Goal: Task Accomplishment & Management: Manage account settings

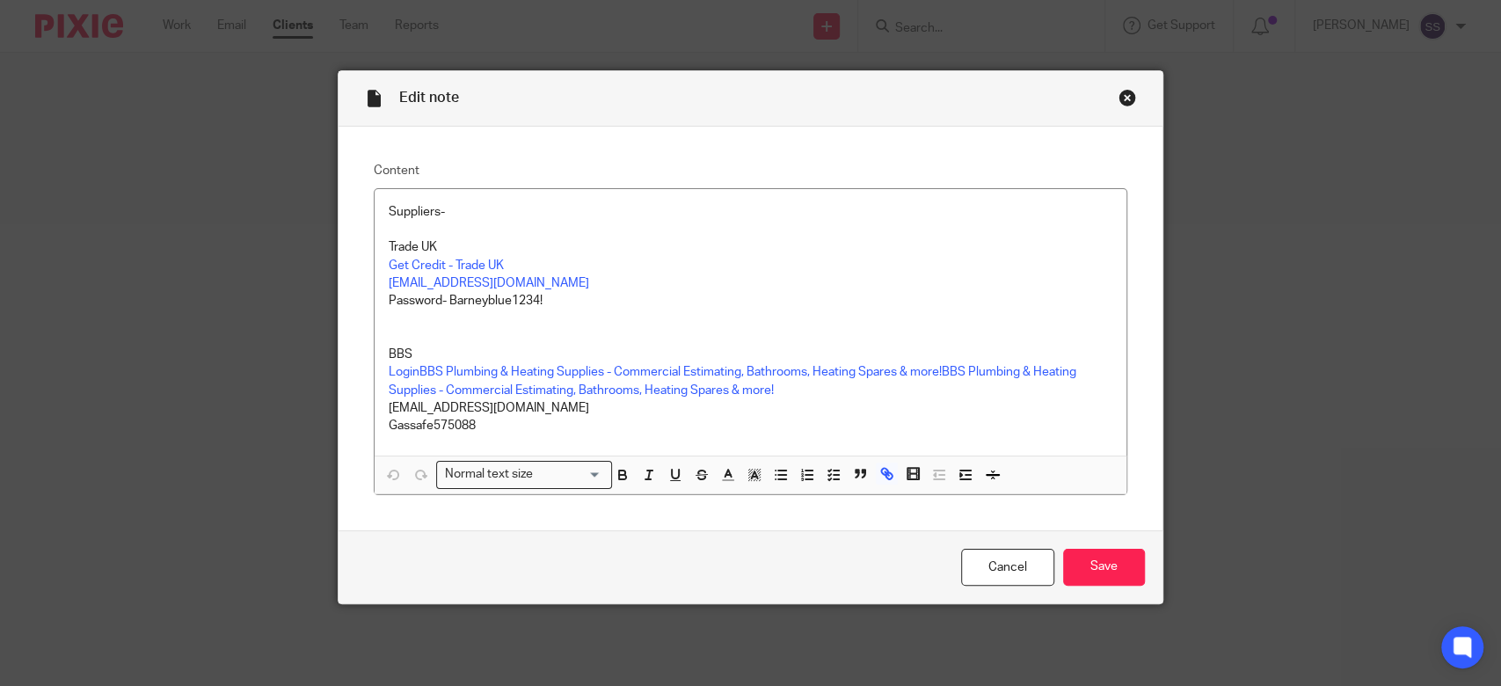
click at [1119, 90] on div "Close this dialog window" at bounding box center [1128, 98] width 18 height 18
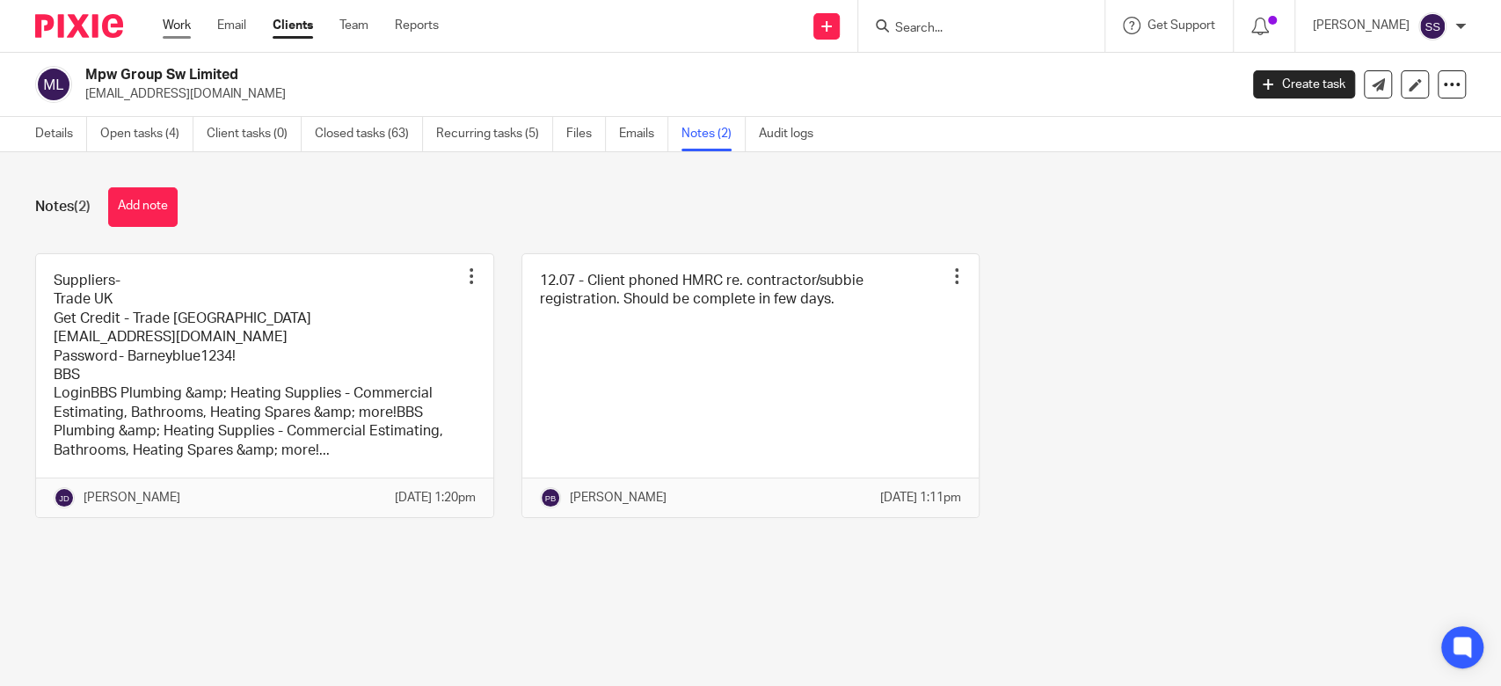
click at [179, 22] on link "Work" at bounding box center [177, 26] width 28 height 18
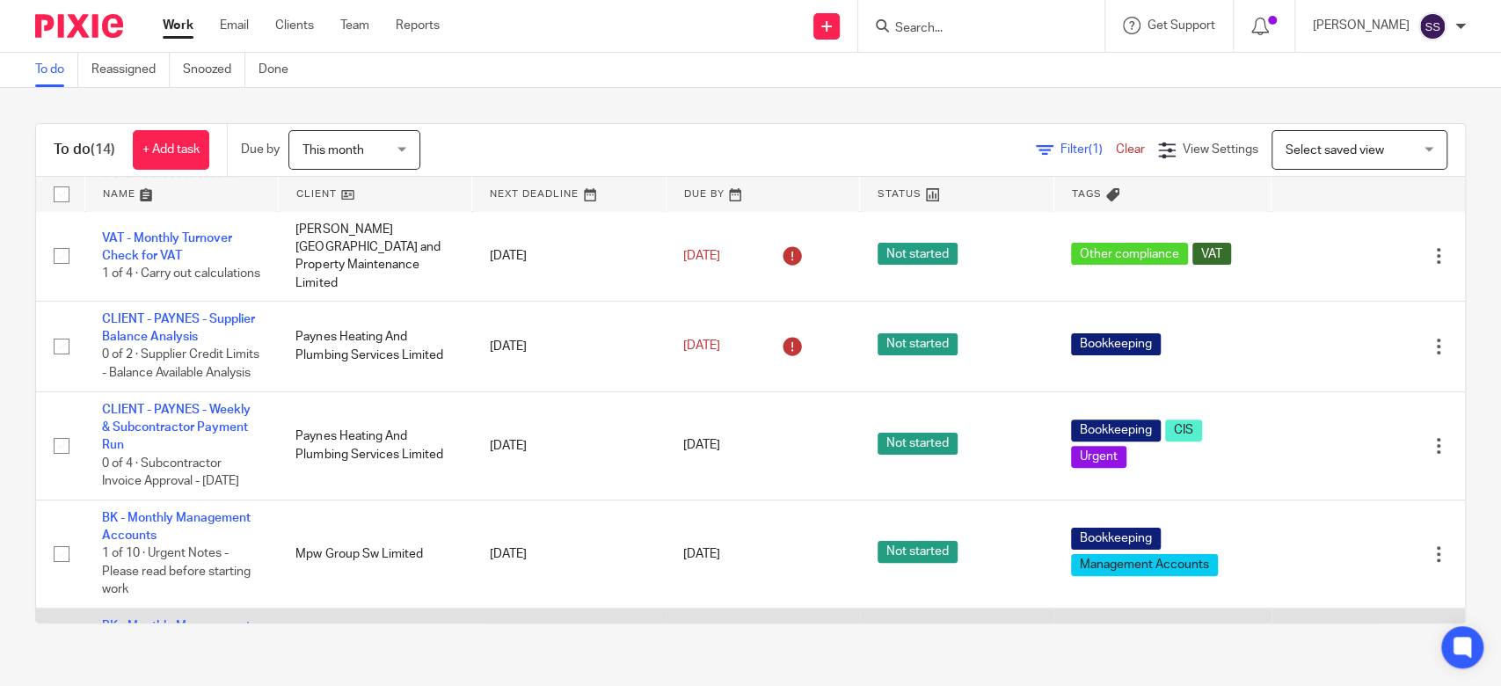
scroll to position [352, 0]
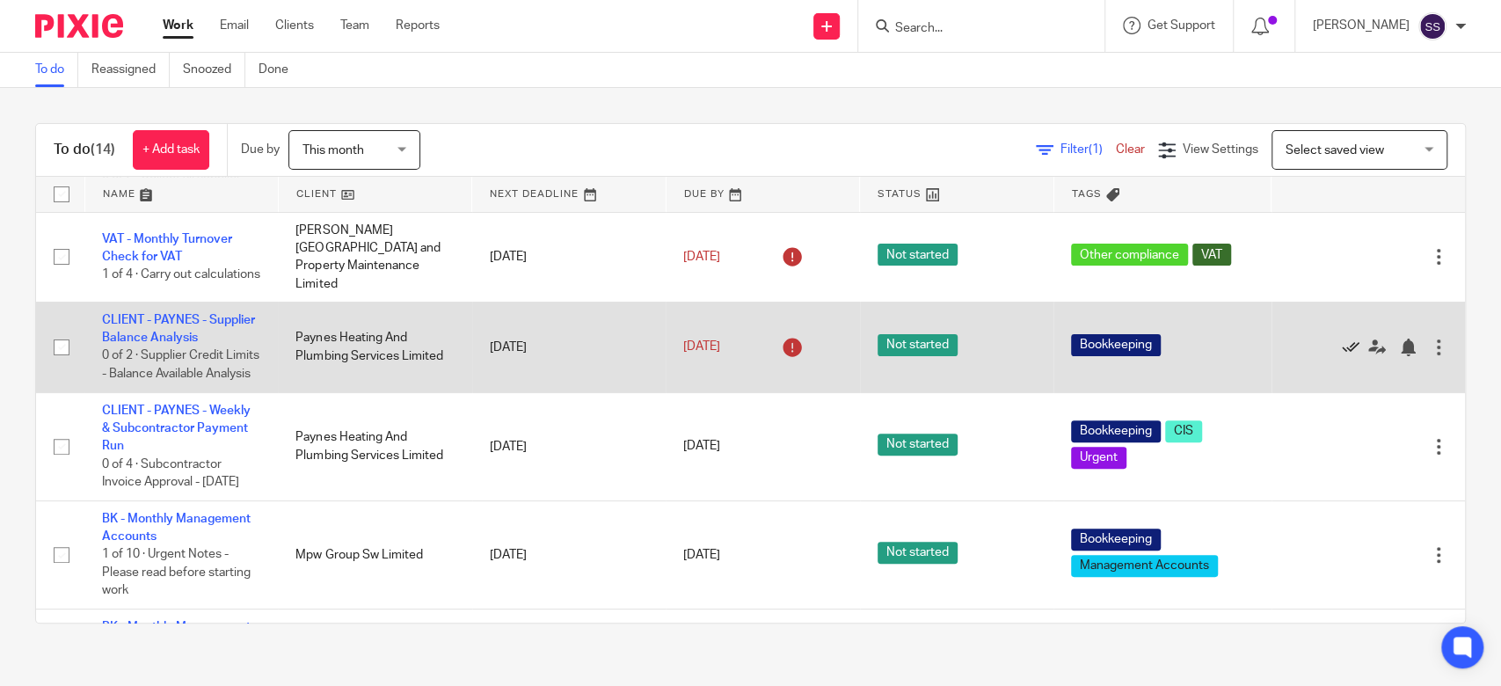
click at [1342, 356] on icon at bounding box center [1351, 348] width 18 height 18
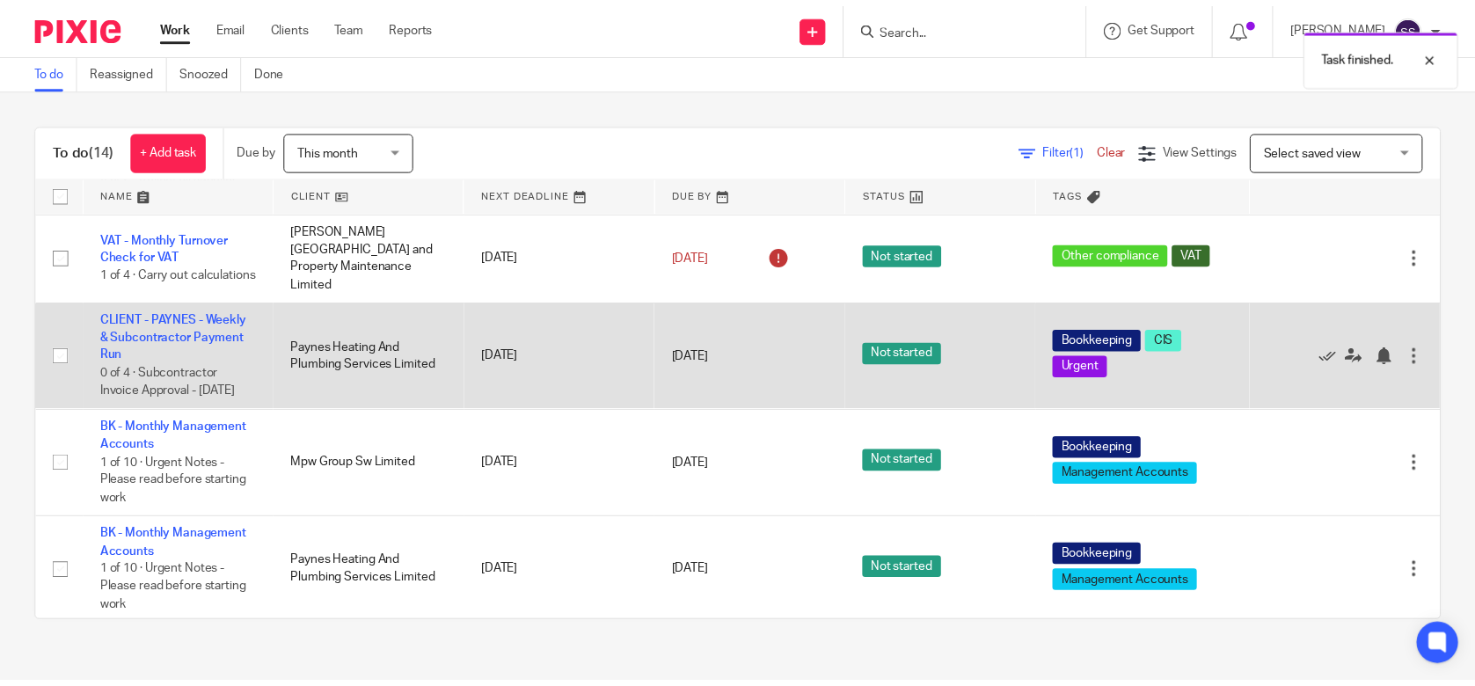
scroll to position [234, 0]
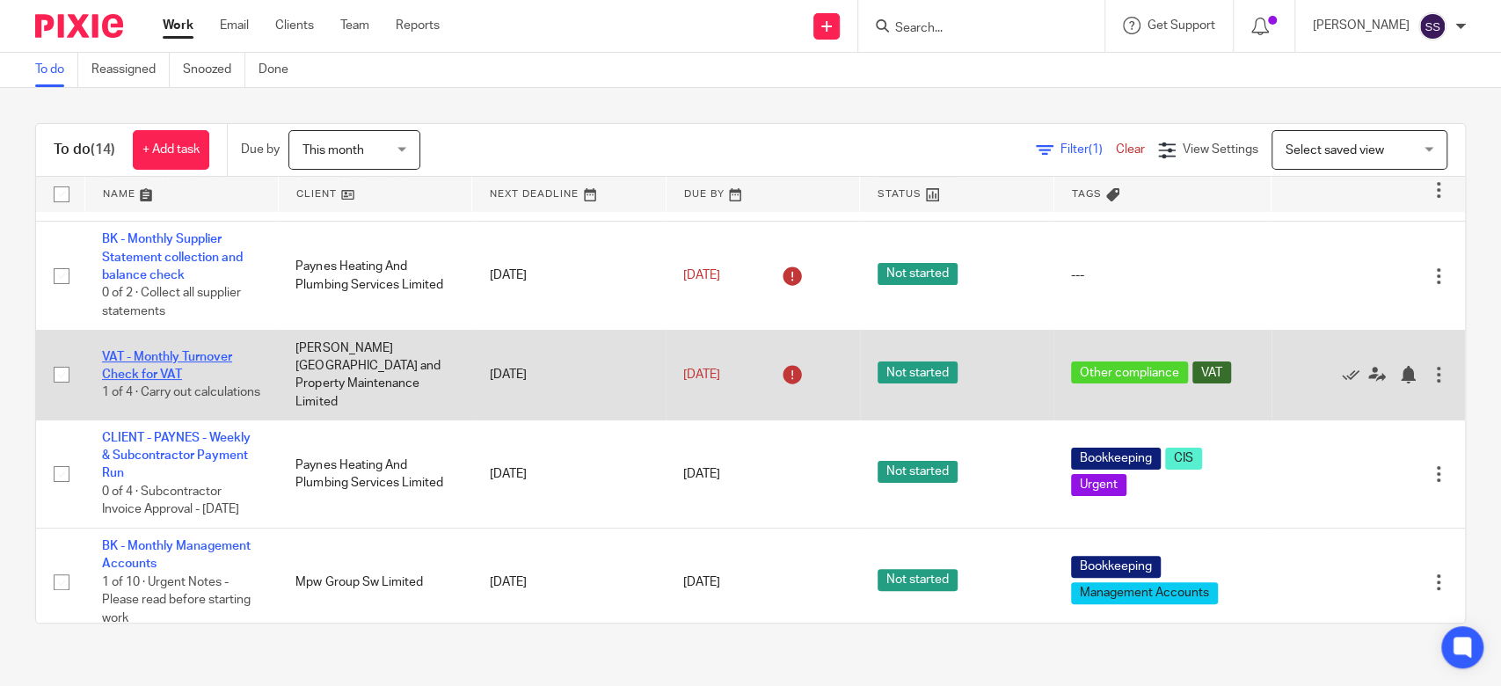
drag, startPoint x: 199, startPoint y: 369, endPoint x: 115, endPoint y: 361, distance: 84.0
click at [115, 361] on td "VAT - Monthly Turnover Check for VAT 1 of 4 · Carry out calculations" at bounding box center [180, 375] width 193 height 90
